Goal: Entertainment & Leisure: Consume media (video, audio)

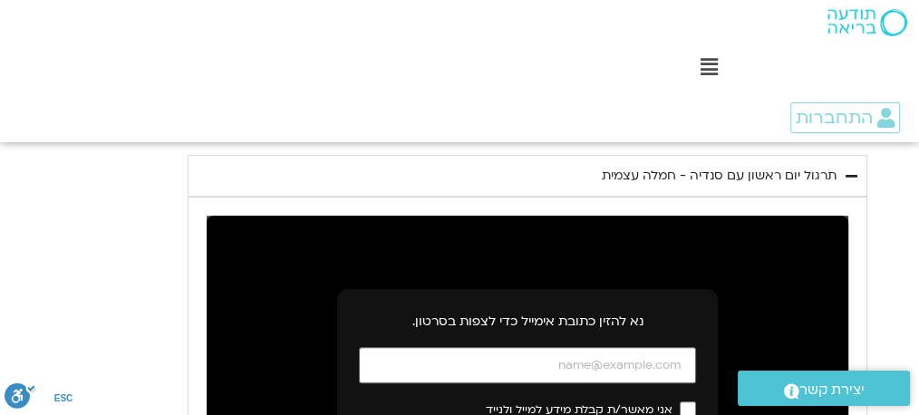
scroll to position [1074, 0]
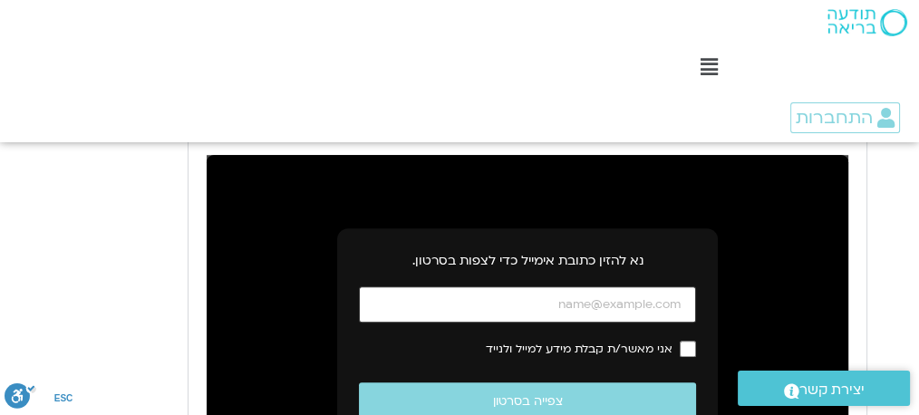
click at [623, 305] on input "כתובת אימייל" at bounding box center [527, 304] width 337 height 37
type input "[EMAIL_ADDRESS][DOMAIN_NAME]"
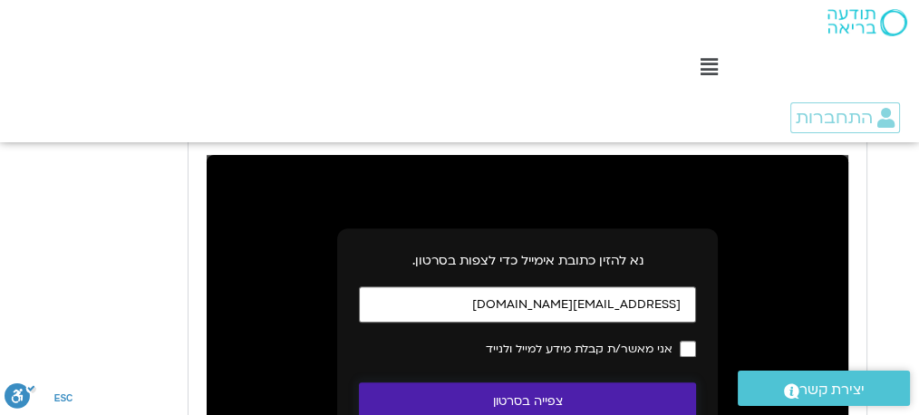
click at [572, 402] on button "צפייה בסרטון" at bounding box center [527, 402] width 337 height 39
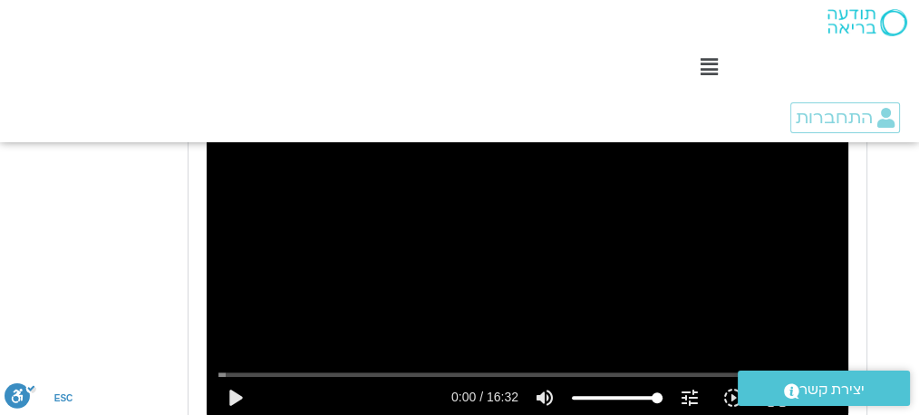
scroll to position [1195, 0]
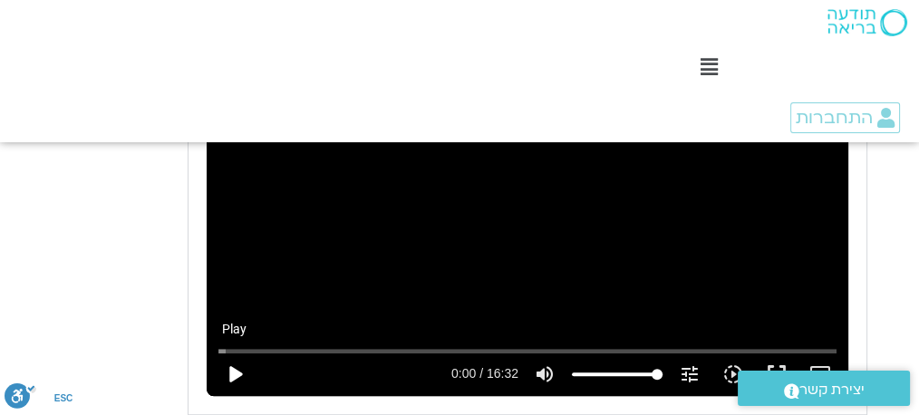
click at [232, 369] on button "play_arrow" at bounding box center [235, 375] width 44 height 44
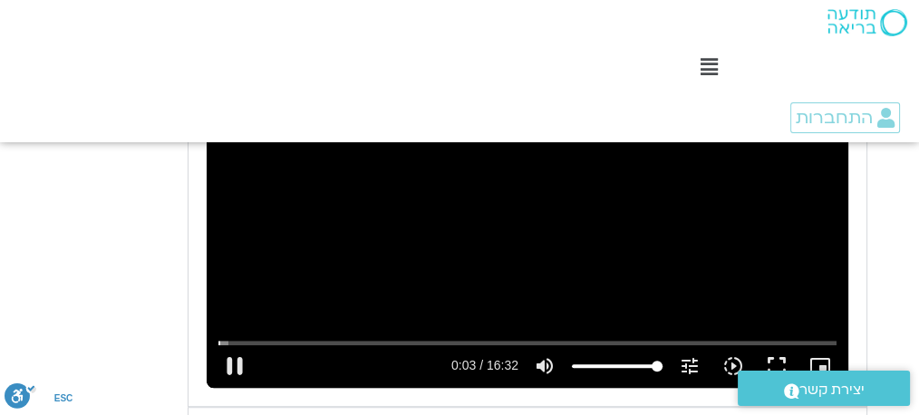
scroll to position [1255, 0]
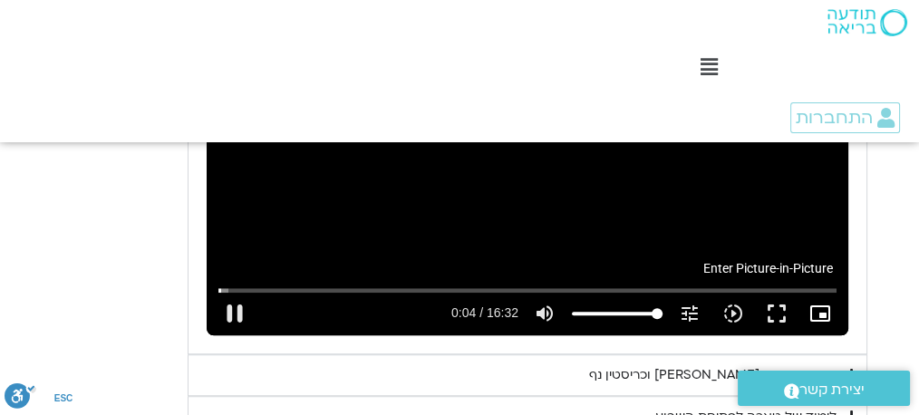
click at [820, 312] on icon "picture_in_picture_alt" at bounding box center [820, 314] width 22 height 22
type input "4.403123"
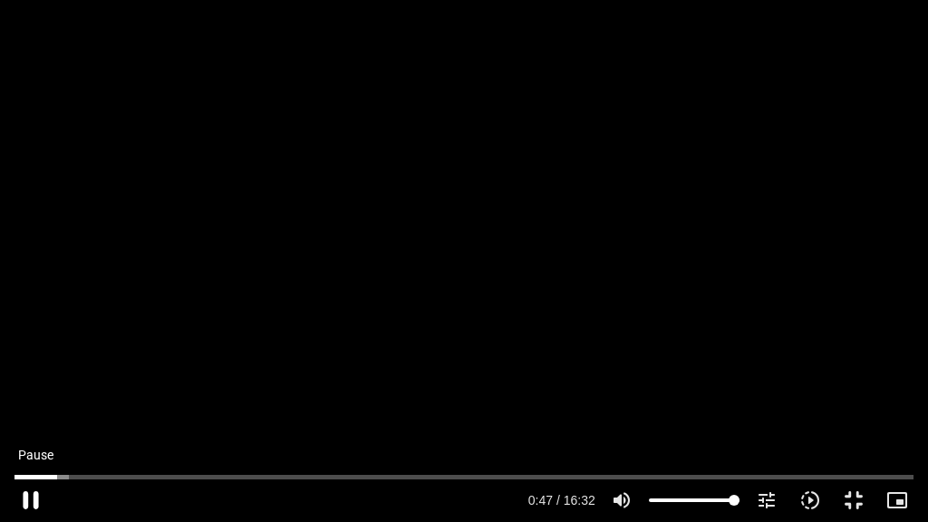
click at [43, 414] on button "pause" at bounding box center [31, 501] width 44 height 44
click at [29, 414] on button "play_arrow" at bounding box center [31, 501] width 44 height 44
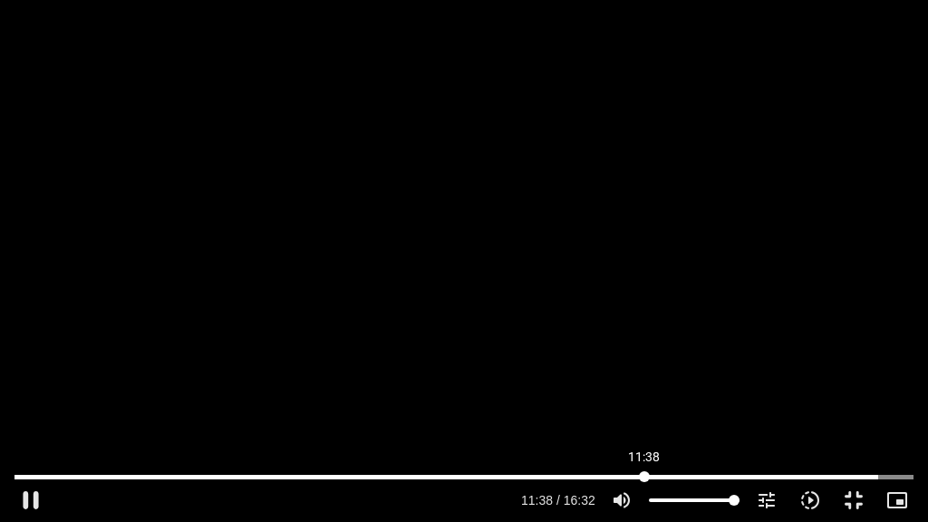
click at [645, 414] on input "Seek" at bounding box center [464, 476] width 899 height 11
click at [624, 414] on input "Seek" at bounding box center [464, 476] width 899 height 11
click at [599, 414] on input "Seek" at bounding box center [464, 476] width 899 height 11
click at [850, 414] on button "fullscreen_exit" at bounding box center [854, 501] width 44 height 44
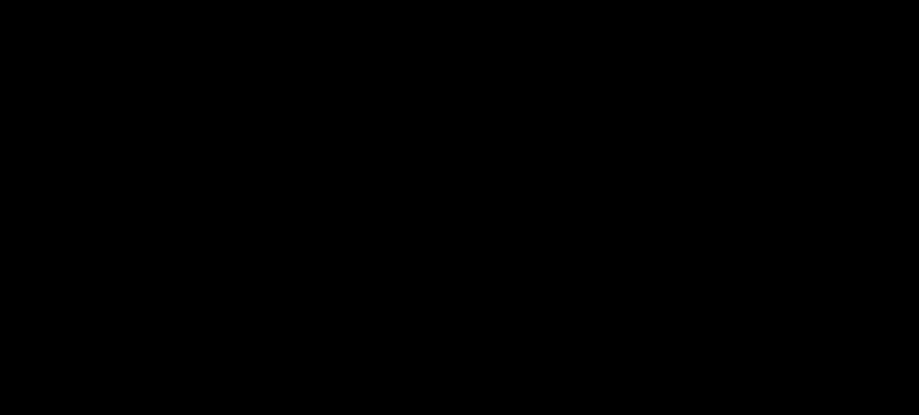
type input "743.018822"
